Goal: Check status: Check status

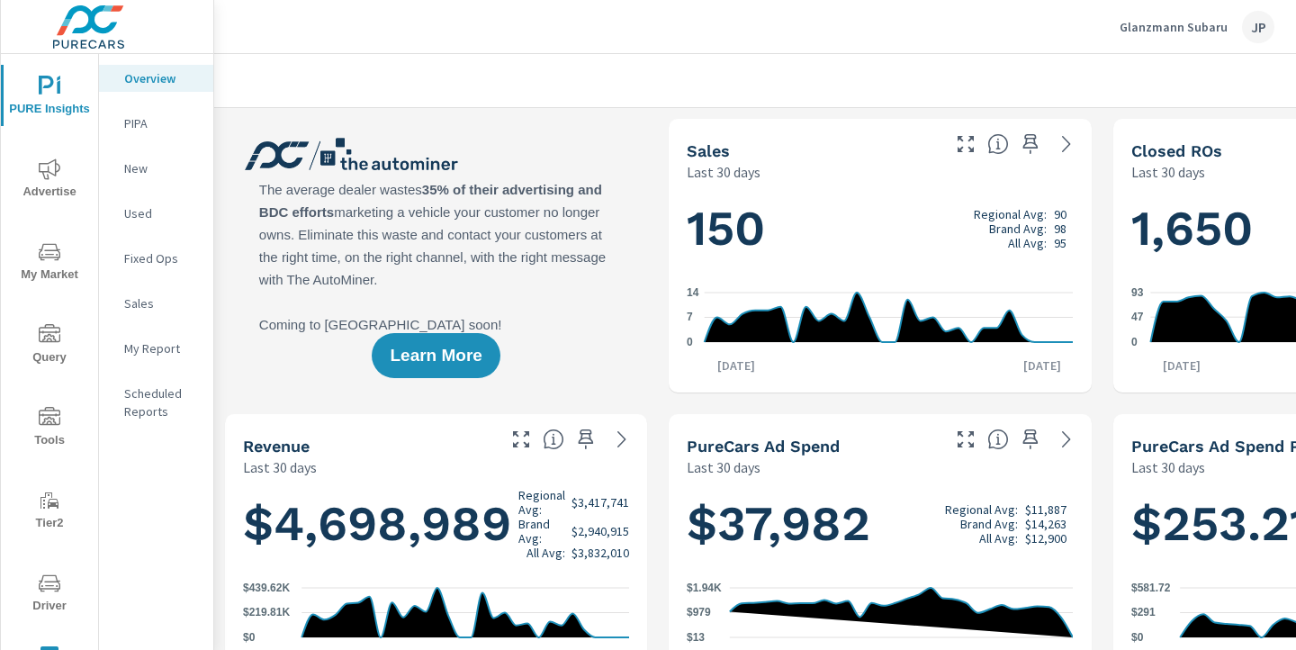
scroll to position [1, 0]
click at [49, 162] on icon "nav menu" at bounding box center [50, 168] width 22 height 21
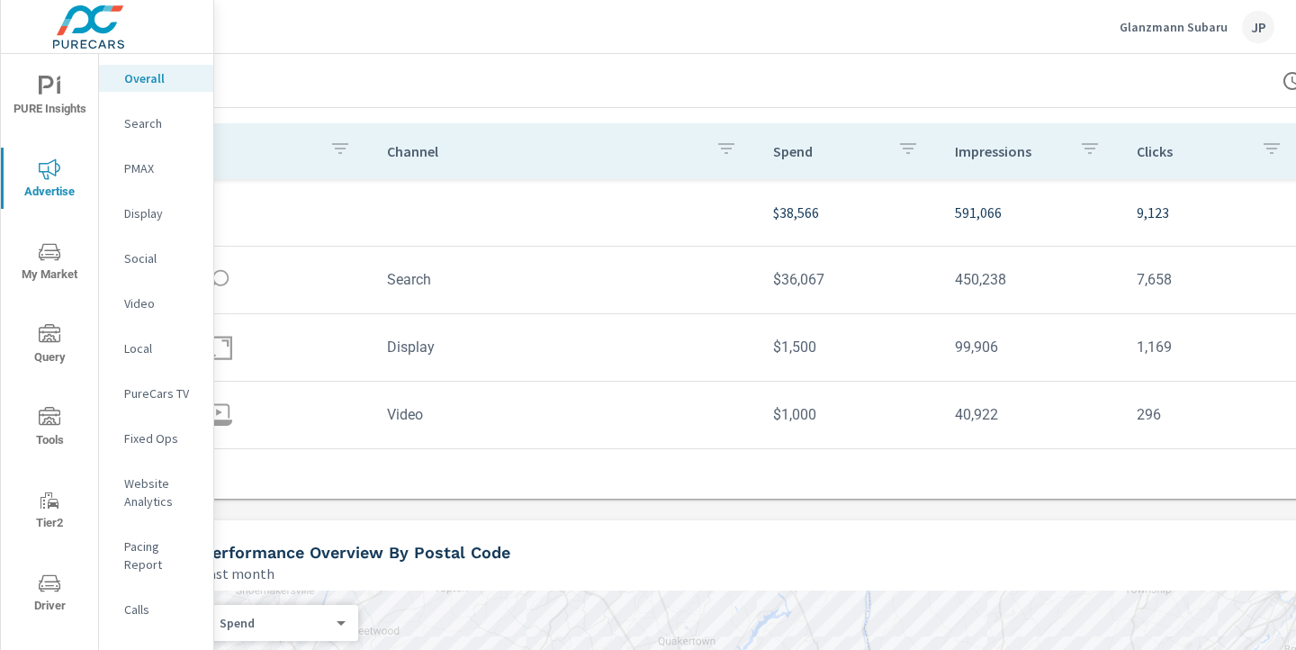
scroll to position [189, 250]
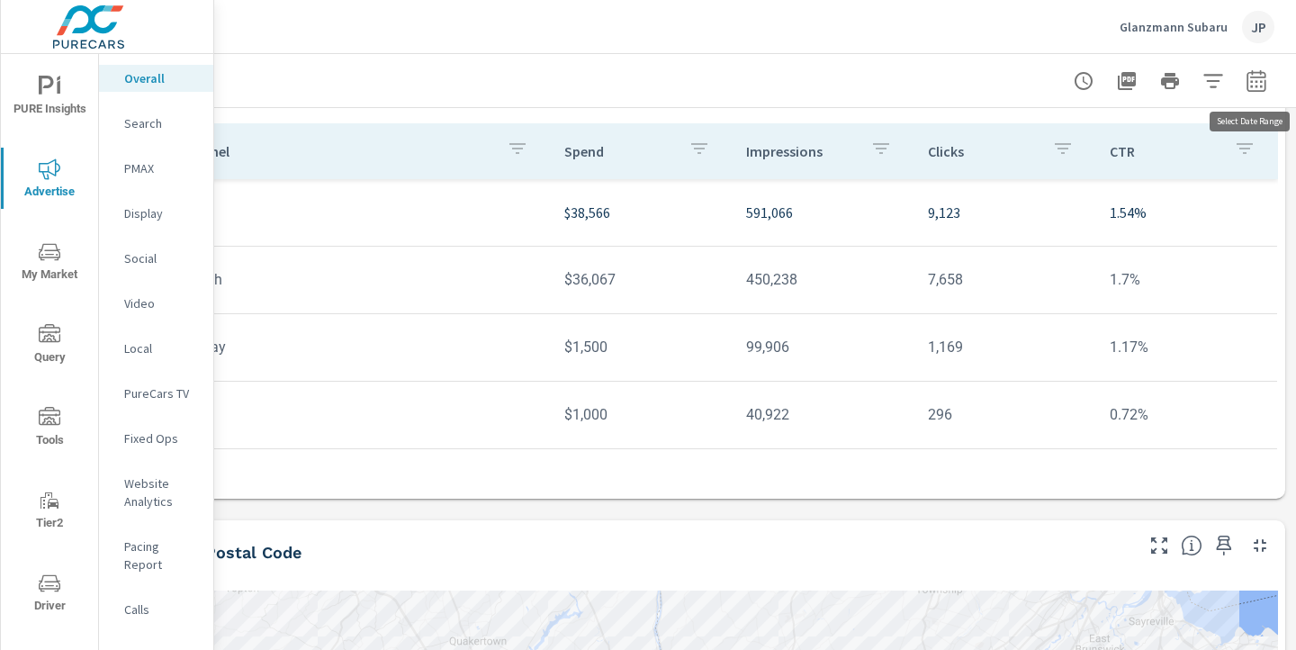
click at [1265, 82] on icon "button" at bounding box center [1257, 81] width 22 height 22
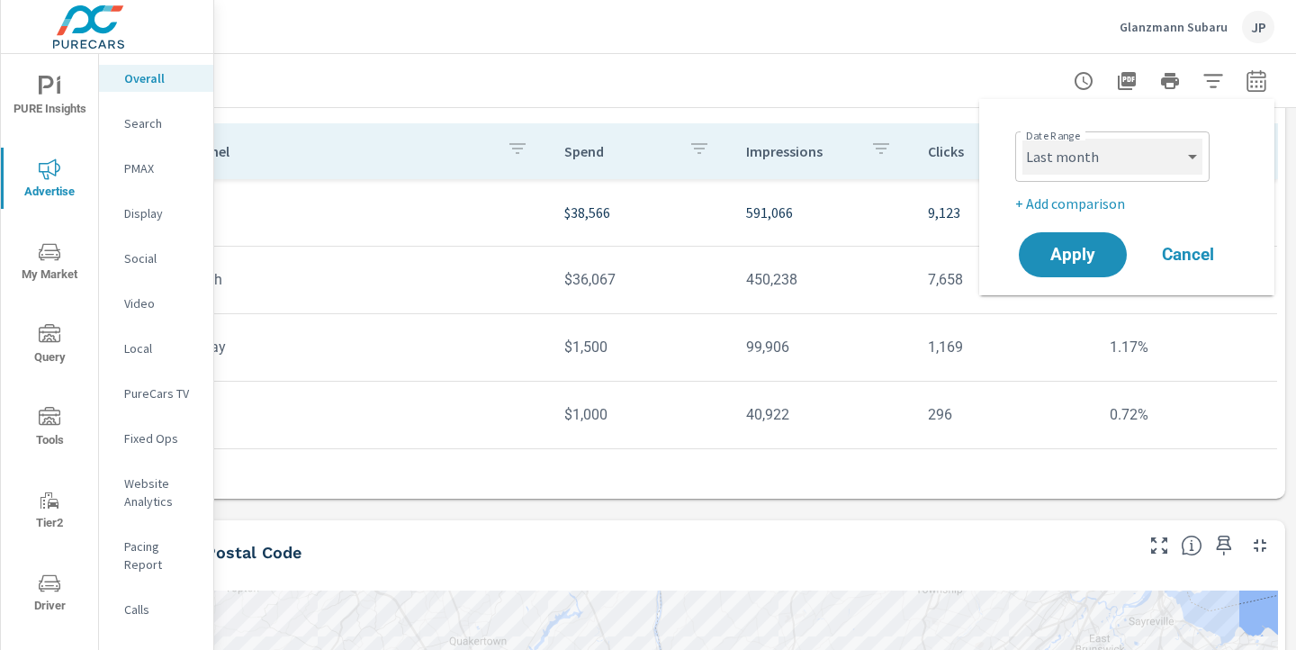
click at [1117, 172] on select "Custom Yesterday Last week Last 7 days Last 14 days Last 30 days Last 45 days L…" at bounding box center [1112, 157] width 180 height 36
click at [1022, 139] on select "Custom Yesterday Last week Last 7 days Last 14 days Last 30 days Last 45 days L…" at bounding box center [1112, 157] width 180 height 36
select select "Month to date"
click at [1069, 270] on button "Apply" at bounding box center [1073, 254] width 112 height 47
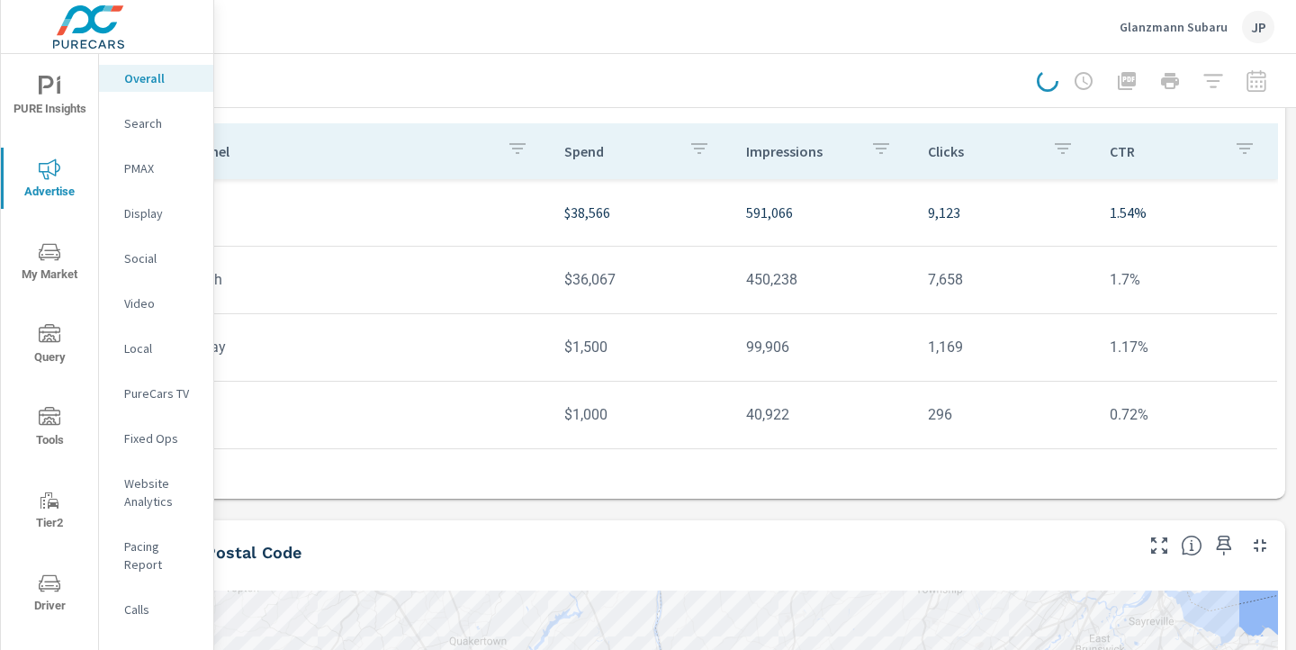
scroll to position [0, 250]
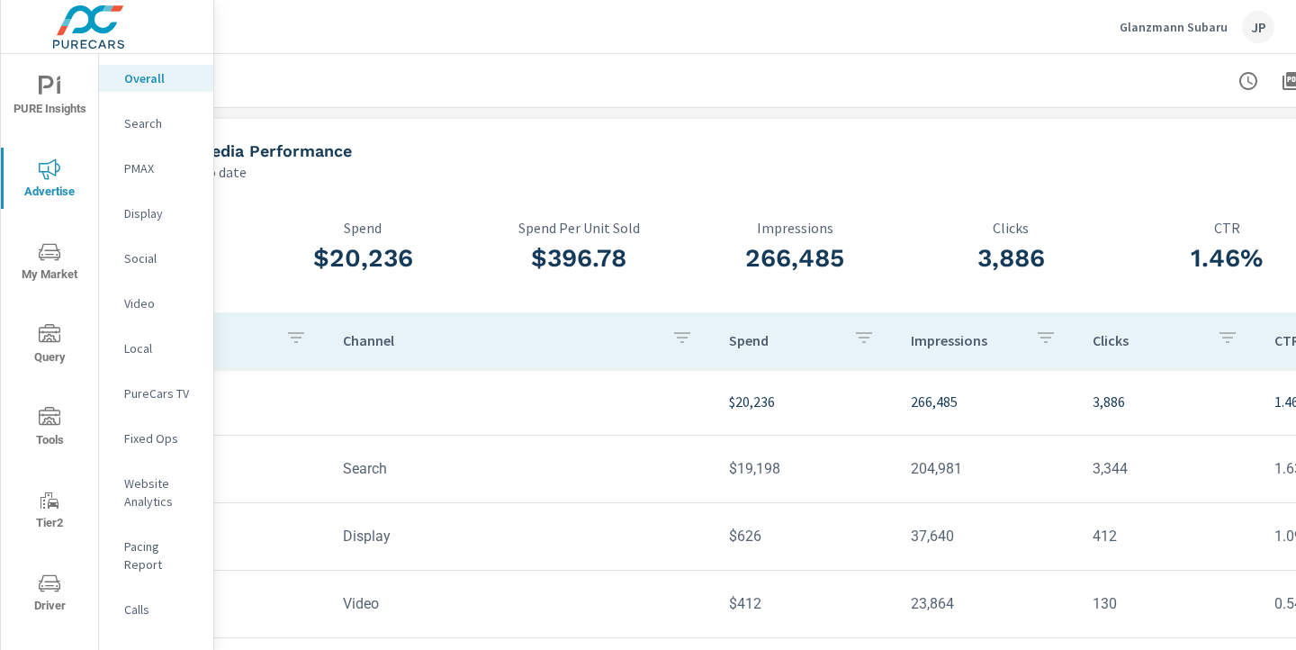
scroll to position [0, 83]
click at [137, 207] on p "Display" at bounding box center [161, 213] width 75 height 18
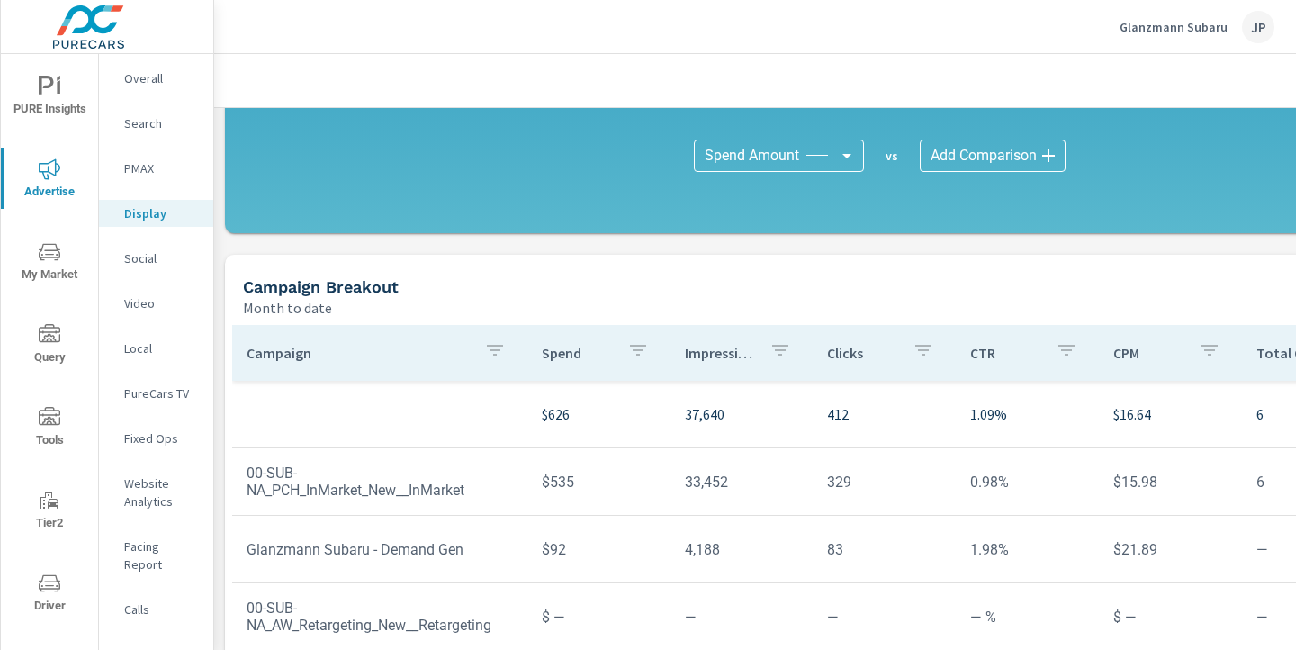
scroll to position [639, 0]
